Goal: Information Seeking & Learning: Learn about a topic

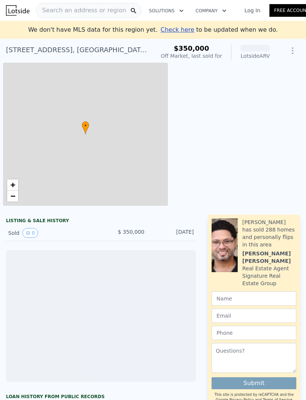
scroll to position [0, 35]
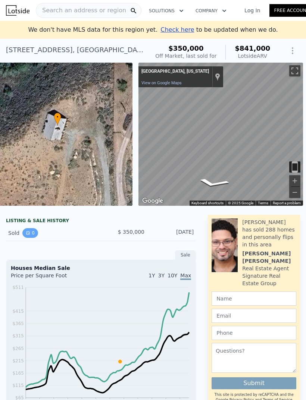
click at [29, 230] on button "0" at bounding box center [30, 233] width 16 height 10
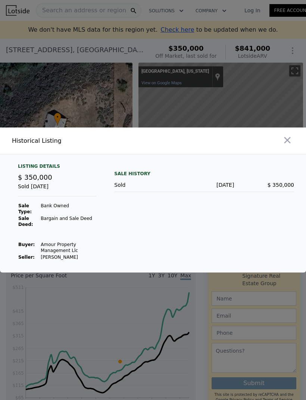
scroll to position [24, 0]
click at [284, 134] on button "button" at bounding box center [286, 139] width 13 height 13
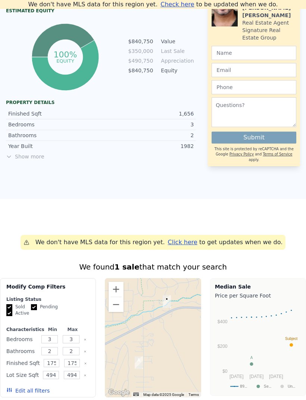
scroll to position [411, 0]
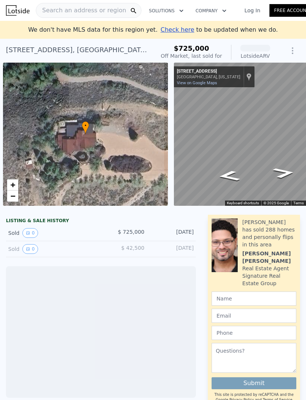
scroll to position [0, 3]
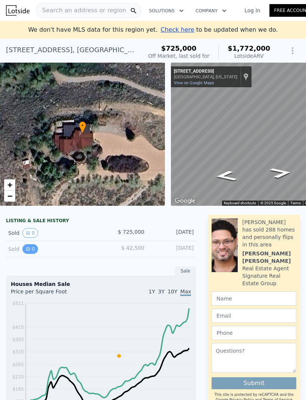
click at [30, 249] on button "0" at bounding box center [30, 249] width 16 height 10
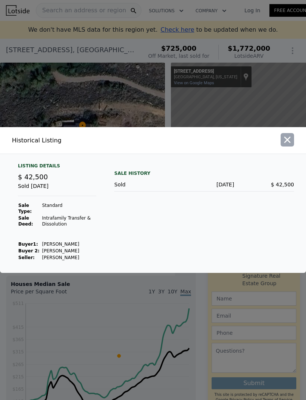
click at [284, 145] on icon "button" at bounding box center [287, 140] width 10 height 10
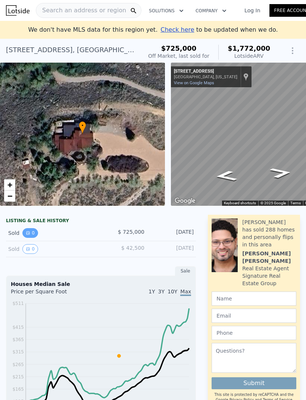
click at [31, 234] on button "0" at bounding box center [30, 233] width 16 height 10
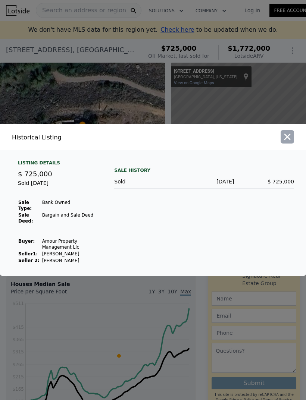
click at [287, 140] on icon "button" at bounding box center [287, 137] width 6 height 6
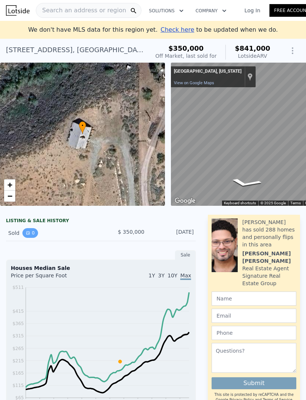
click at [31, 231] on button "0" at bounding box center [30, 233] width 16 height 10
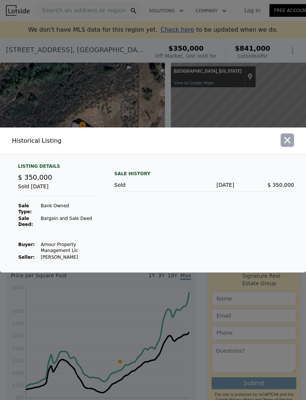
click at [285, 145] on icon "button" at bounding box center [287, 140] width 10 height 10
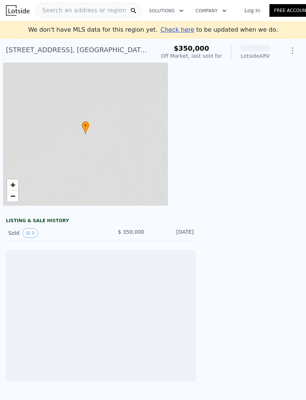
scroll to position [0, 3]
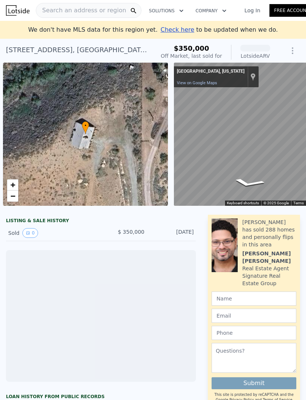
scroll to position [0, 35]
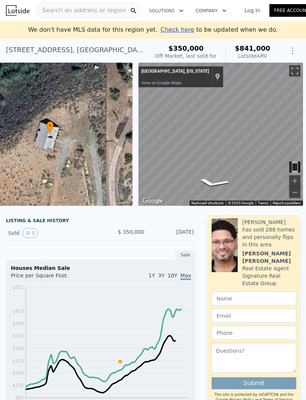
click at [99, 9] on span "Search an address or region" at bounding box center [81, 10] width 90 height 9
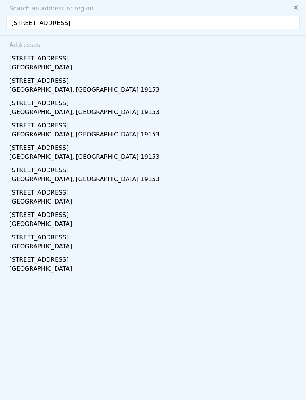
type input "[STREET_ADDRESS]"
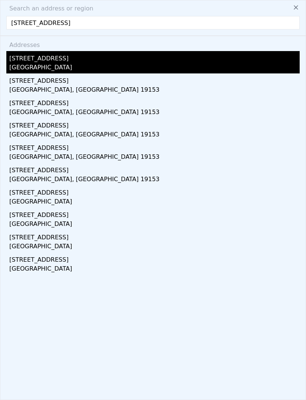
click at [25, 64] on div "[GEOGRAPHIC_DATA]" at bounding box center [154, 68] width 290 height 10
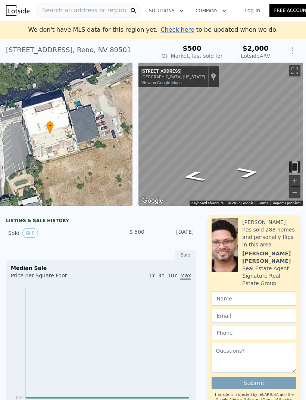
click at [91, 8] on span "Search an address or region" at bounding box center [81, 10] width 90 height 9
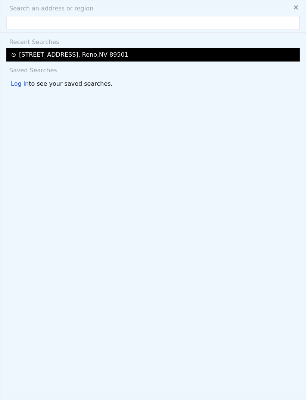
click at [82, 51] on div "[STREET_ADDRESS]" at bounding box center [73, 54] width 109 height 9
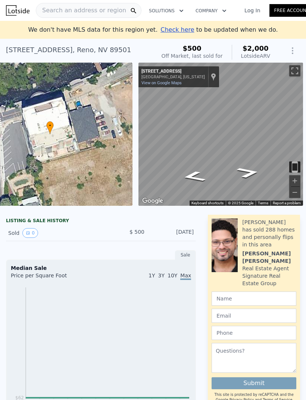
click at [86, 12] on span "Search an address or region" at bounding box center [81, 10] width 90 height 9
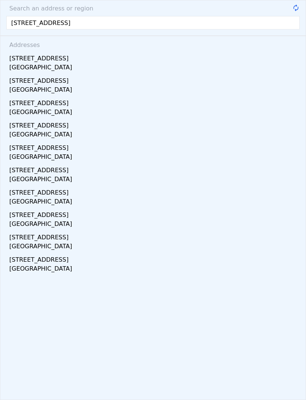
type input "[STREET_ADDRESS]"
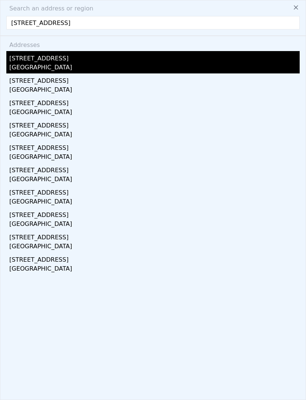
click at [34, 63] on div "[GEOGRAPHIC_DATA]" at bounding box center [154, 68] width 290 height 10
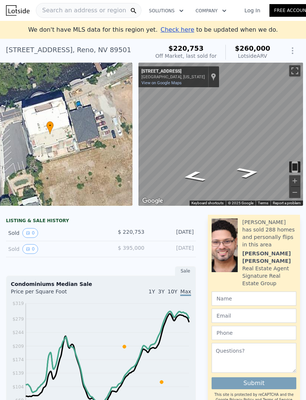
click at [99, 229] on div "Sold 0 $ 220,753 [DATE]" at bounding box center [101, 233] width 190 height 16
click at [136, 228] on div "Sold 0 $ 220,753 [DATE]" at bounding box center [101, 233] width 190 height 16
click at [31, 228] on button "0" at bounding box center [30, 233] width 16 height 10
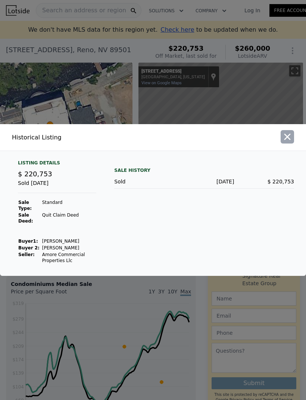
click at [289, 140] on icon "button" at bounding box center [287, 137] width 6 height 6
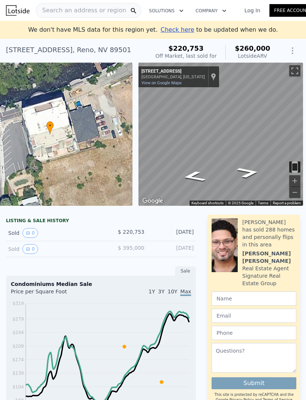
click at [18, 247] on div "Sold 0" at bounding box center [51, 249] width 87 height 10
click at [30, 246] on button "0" at bounding box center [30, 249] width 16 height 10
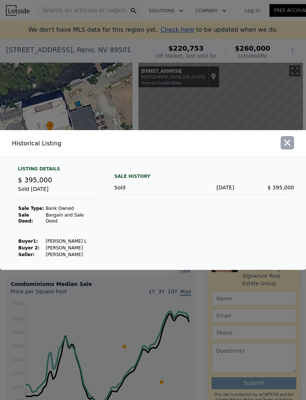
click at [286, 146] on icon "button" at bounding box center [287, 143] width 6 height 6
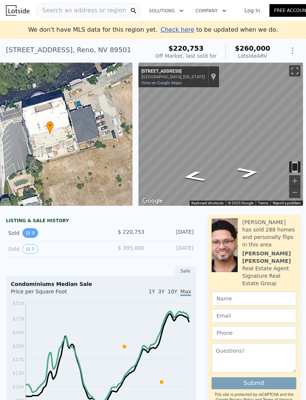
click at [28, 233] on icon "View historical data" at bounding box center [27, 232] width 3 height 3
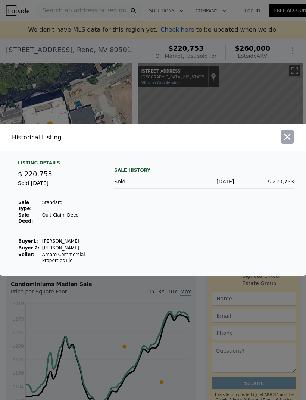
click at [286, 142] on icon "button" at bounding box center [287, 137] width 10 height 10
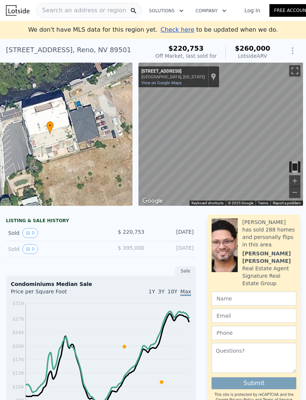
click at [84, 9] on span "Search an address or region" at bounding box center [81, 10] width 90 height 9
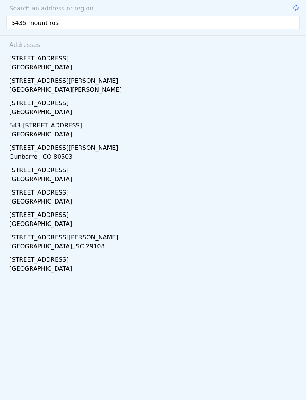
type input "5435 mount rose"
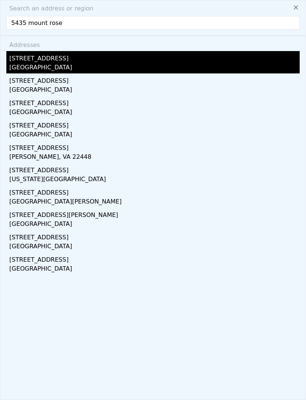
click at [24, 63] on div "[GEOGRAPHIC_DATA]" at bounding box center [154, 68] width 290 height 10
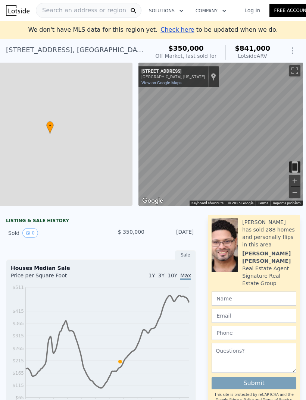
type input "$ 841,000"
type input "4"
type input "3"
type input "2"
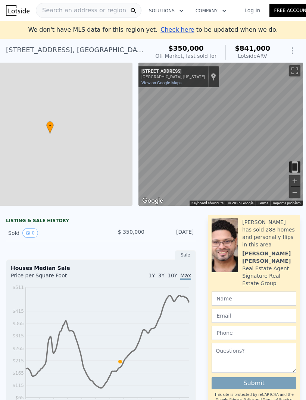
type input "1758"
type input "49441"
type input "$ 421,033"
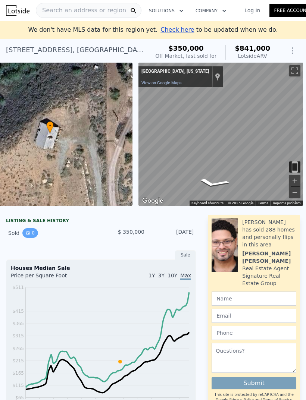
click at [22, 233] on button "0" at bounding box center [30, 233] width 16 height 10
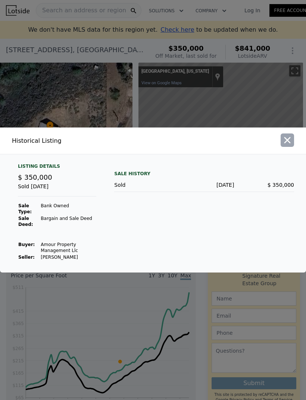
click at [290, 143] on icon "button" at bounding box center [287, 140] width 6 height 6
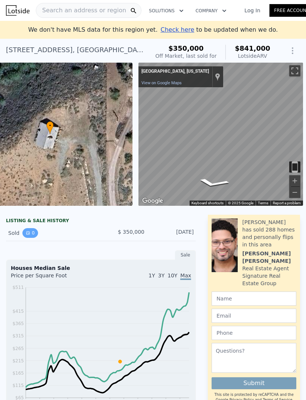
click at [31, 235] on button "0" at bounding box center [30, 233] width 16 height 10
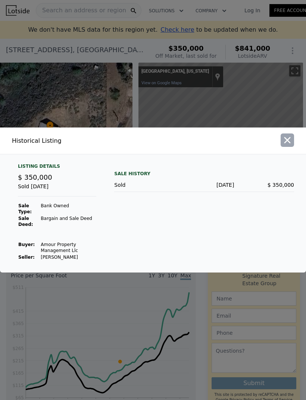
click at [285, 145] on icon "button" at bounding box center [287, 140] width 10 height 10
